Goal: Task Accomplishment & Management: Manage account settings

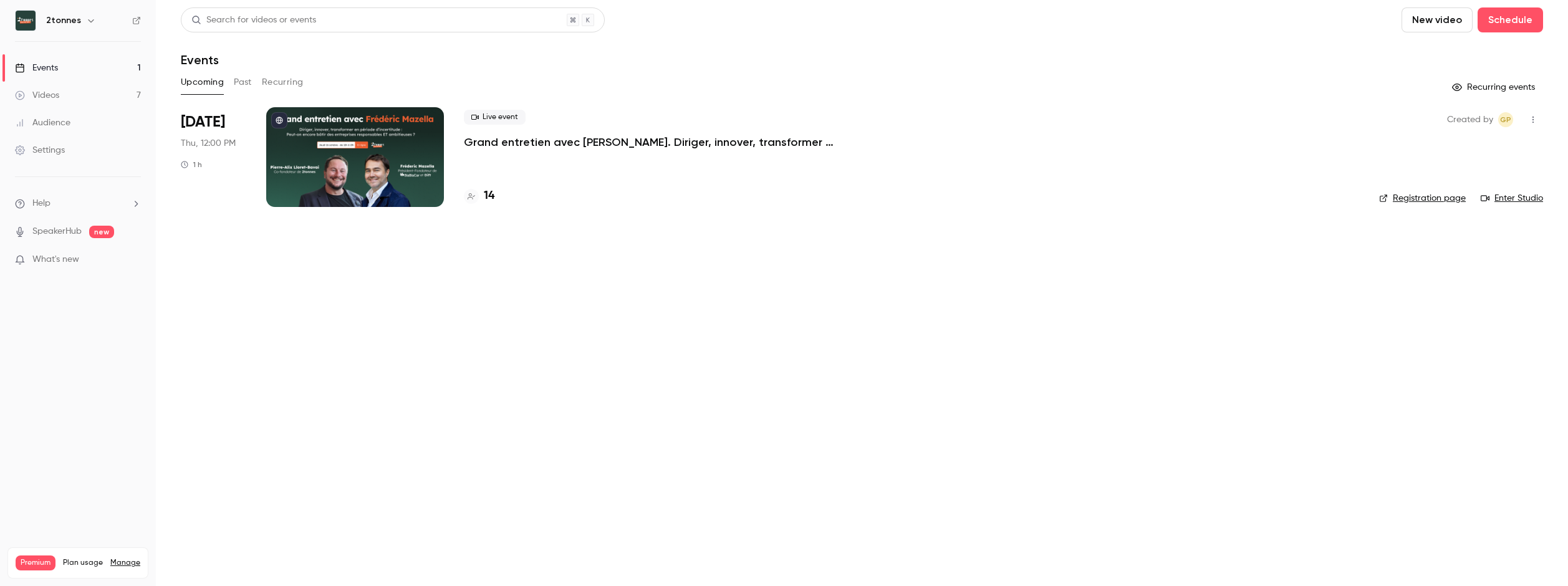
click at [67, 154] on link "Settings" at bounding box center [78, 150] width 156 height 28
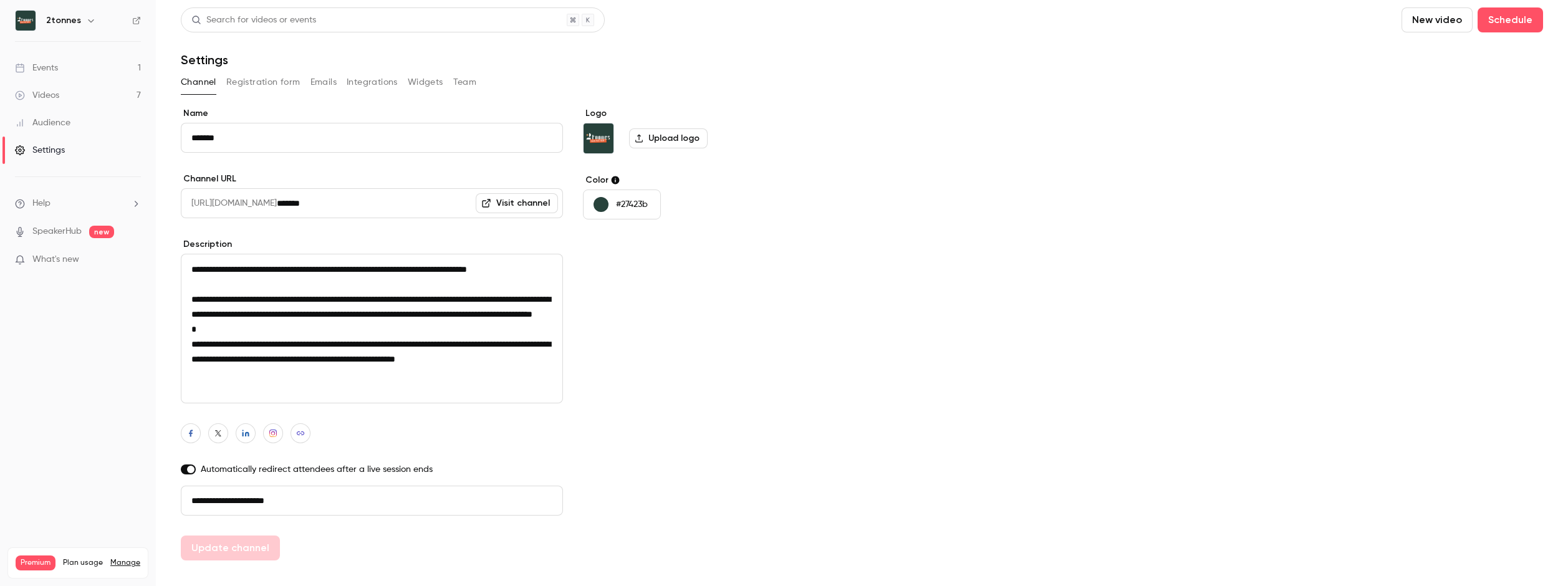
click at [280, 80] on button "Registration form" at bounding box center [263, 83] width 74 height 20
